Goal: Information Seeking & Learning: Check status

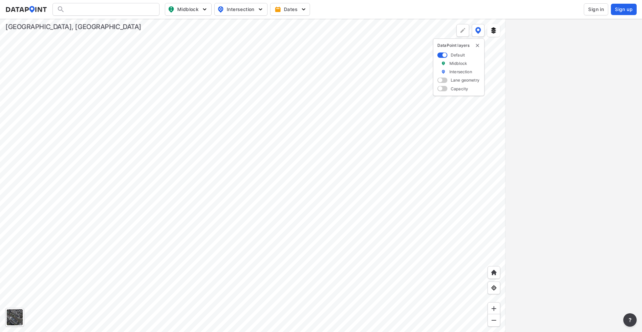
click at [357, 195] on div at bounding box center [253, 176] width 506 height 314
click at [283, 133] on div at bounding box center [253, 176] width 506 height 314
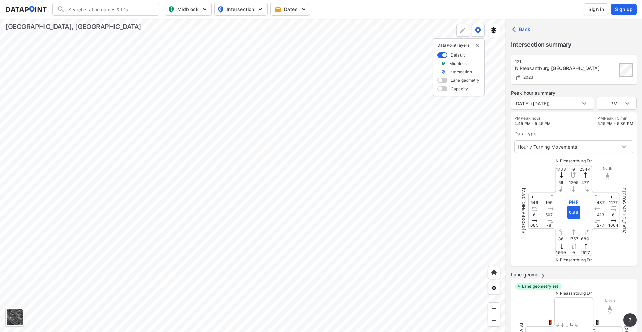
type input "2200"
click at [576, 101] on body "Search Please enter a search term. Midblock Intersection Dates Sign in Sign up …" at bounding box center [321, 166] width 642 height 332
click at [576, 101] on div at bounding box center [321, 166] width 642 height 332
click at [627, 108] on body "Search Please enter a search term. Midblock Intersection Dates Sign in Sign up …" at bounding box center [321, 166] width 642 height 332
click at [621, 94] on li "MID" at bounding box center [617, 90] width 40 height 13
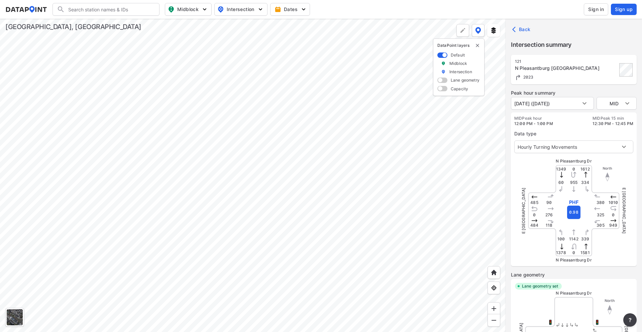
click at [563, 126] on div "MID Peak hour 12:00 PM - 1:00 PM [GEOGRAPHIC_DATA] 15 min 12:30 PM - 12:45 PM" at bounding box center [574, 121] width 119 height 11
click at [337, 176] on div at bounding box center [253, 176] width 506 height 314
click at [633, 107] on body "Search Please enter a search term. Midblock Intersection Dates Sign in Sign up …" at bounding box center [321, 166] width 642 height 332
drag, startPoint x: 625, startPoint y: 107, endPoint x: 621, endPoint y: 91, distance: 16.6
click at [621, 91] on ul "AM MID PM" at bounding box center [617, 90] width 40 height 41
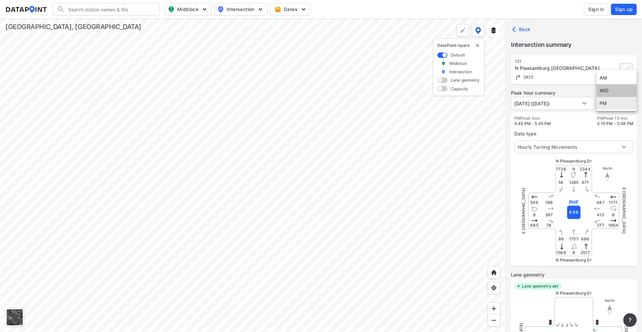
click at [621, 91] on li "MID" at bounding box center [617, 90] width 40 height 13
click at [615, 106] on body "Search Please enter a search term. Midblock Intersection Dates Sign in Sign up …" at bounding box center [321, 166] width 642 height 332
click at [613, 93] on li "MID" at bounding box center [617, 90] width 40 height 13
type input "MID"
